Goal: Check status: Check status

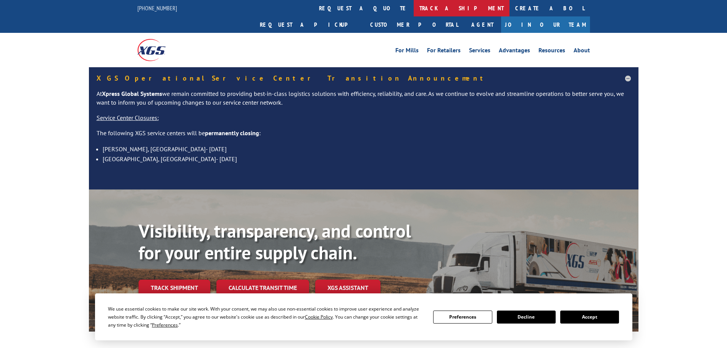
click at [414, 6] on link "track a shipment" at bounding box center [462, 8] width 96 height 16
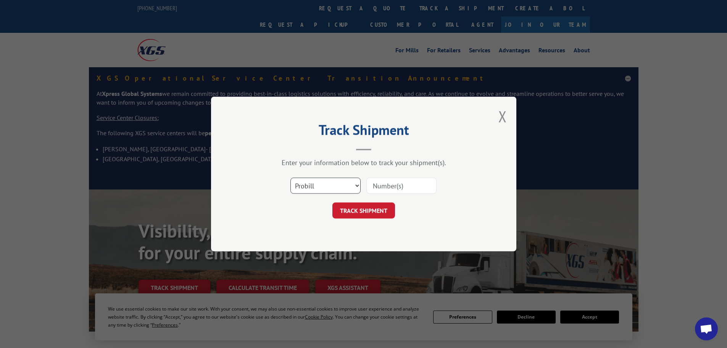
click at [336, 186] on select "Select category... Probill BOL PO" at bounding box center [325, 185] width 70 height 16
select select "po"
click at [290, 177] on select "Select category... Probill BOL PO" at bounding box center [325, 185] width 70 height 16
click at [391, 183] on input at bounding box center [401, 185] width 70 height 16
paste input "09523816"
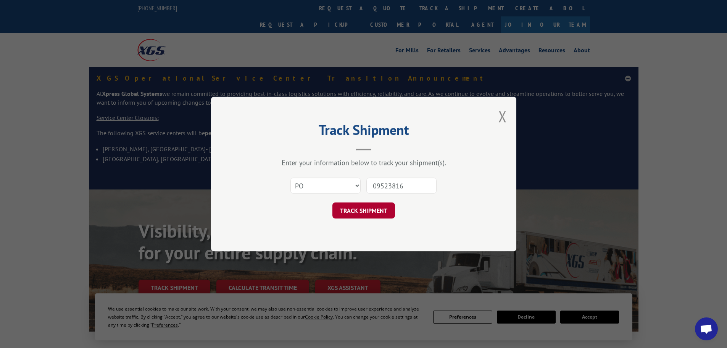
type input "09523816"
click at [379, 212] on button "TRACK SHIPMENT" at bounding box center [363, 210] width 63 height 16
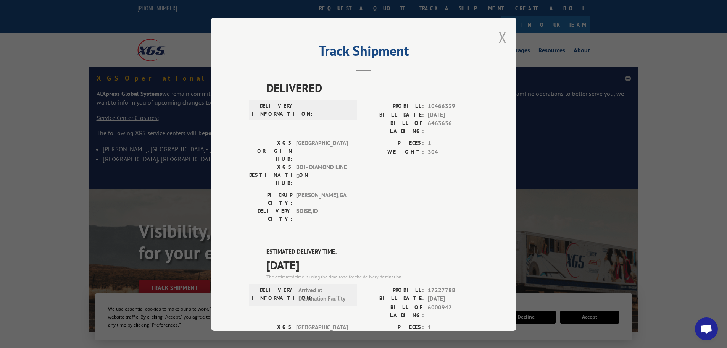
click at [502, 36] on button "Close modal" at bounding box center [502, 37] width 8 height 20
